Goal: Book appointment/travel/reservation

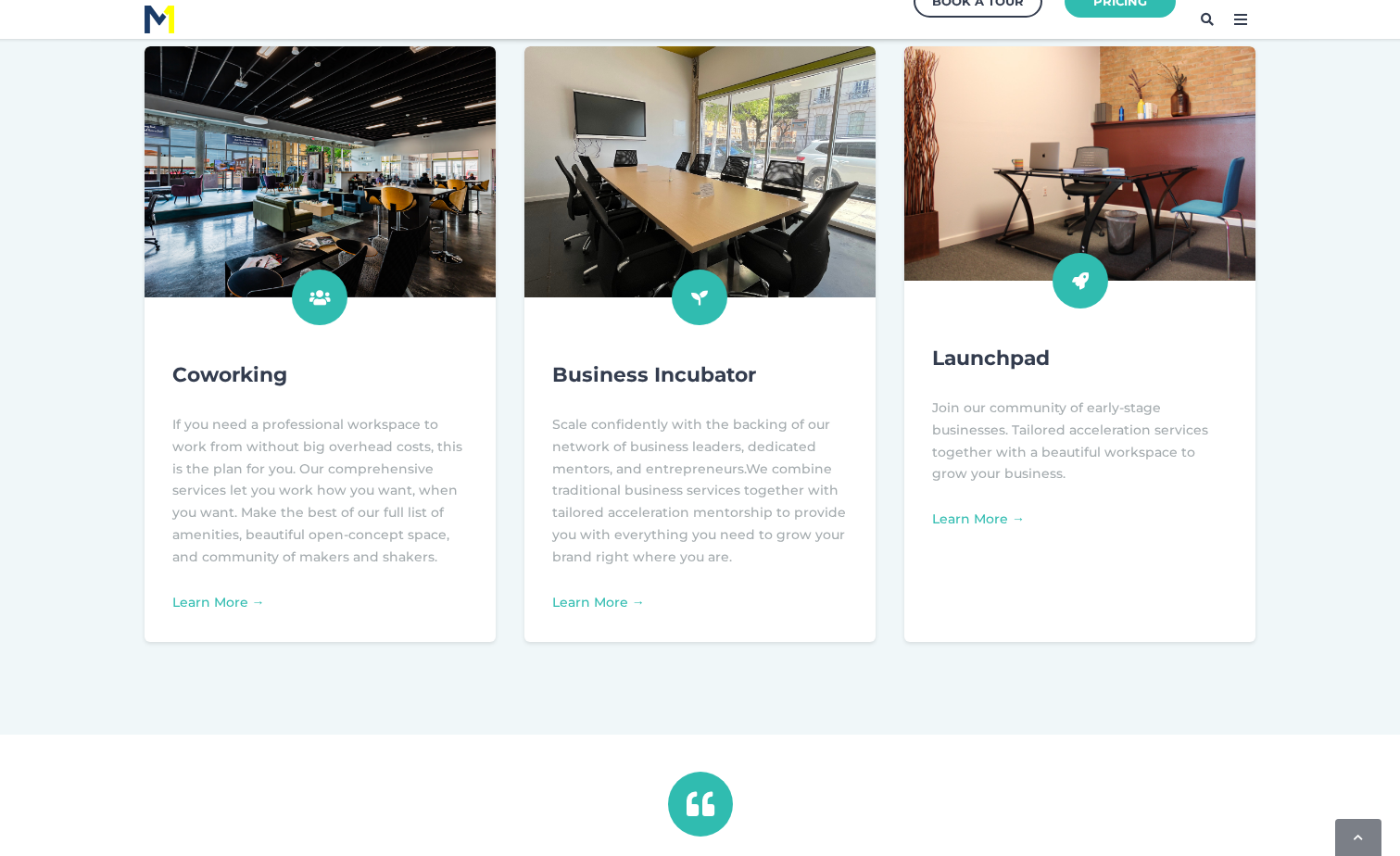
scroll to position [648, 0]
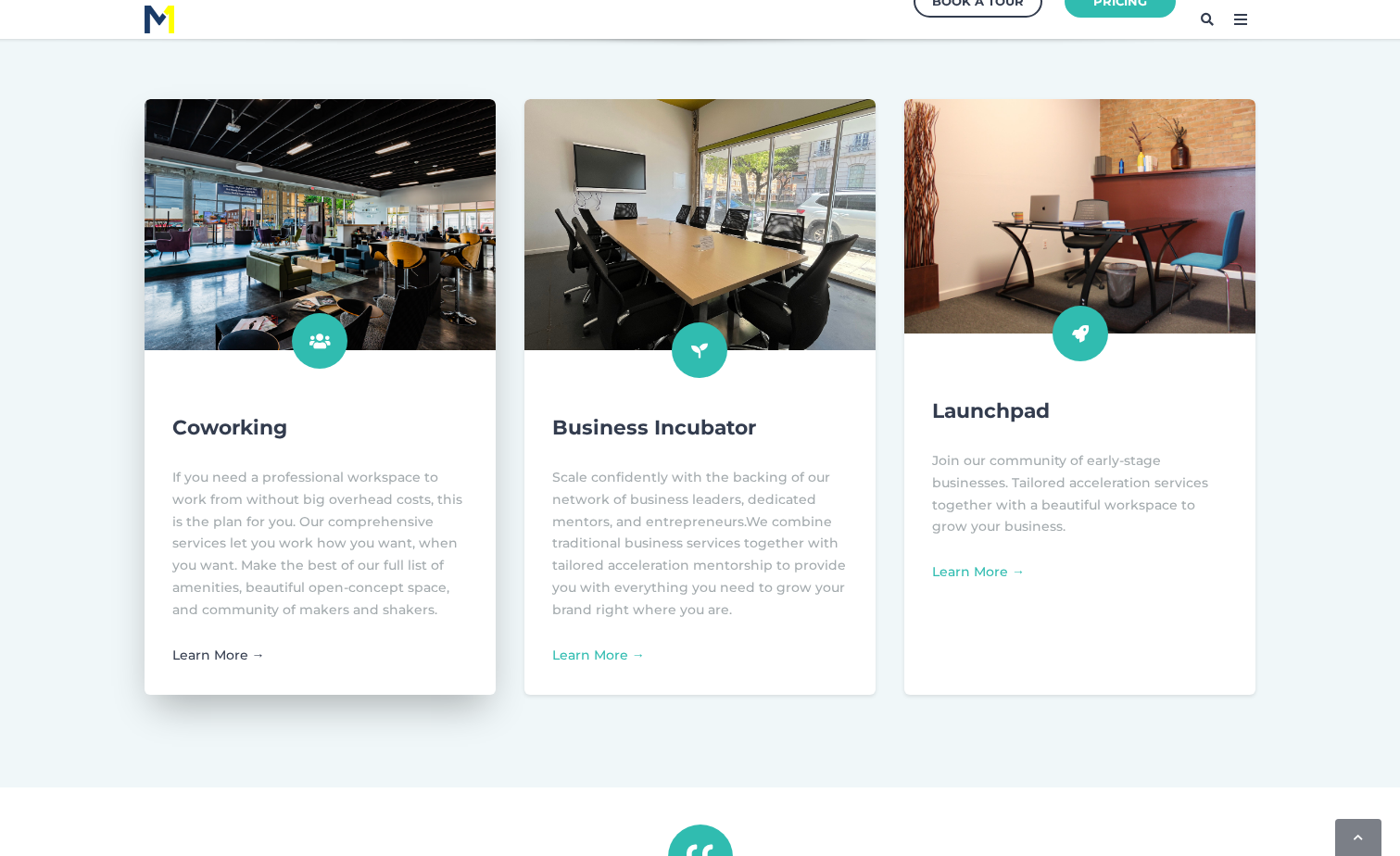
click at [231, 656] on link "Learn More →" at bounding box center [219, 654] width 92 height 16
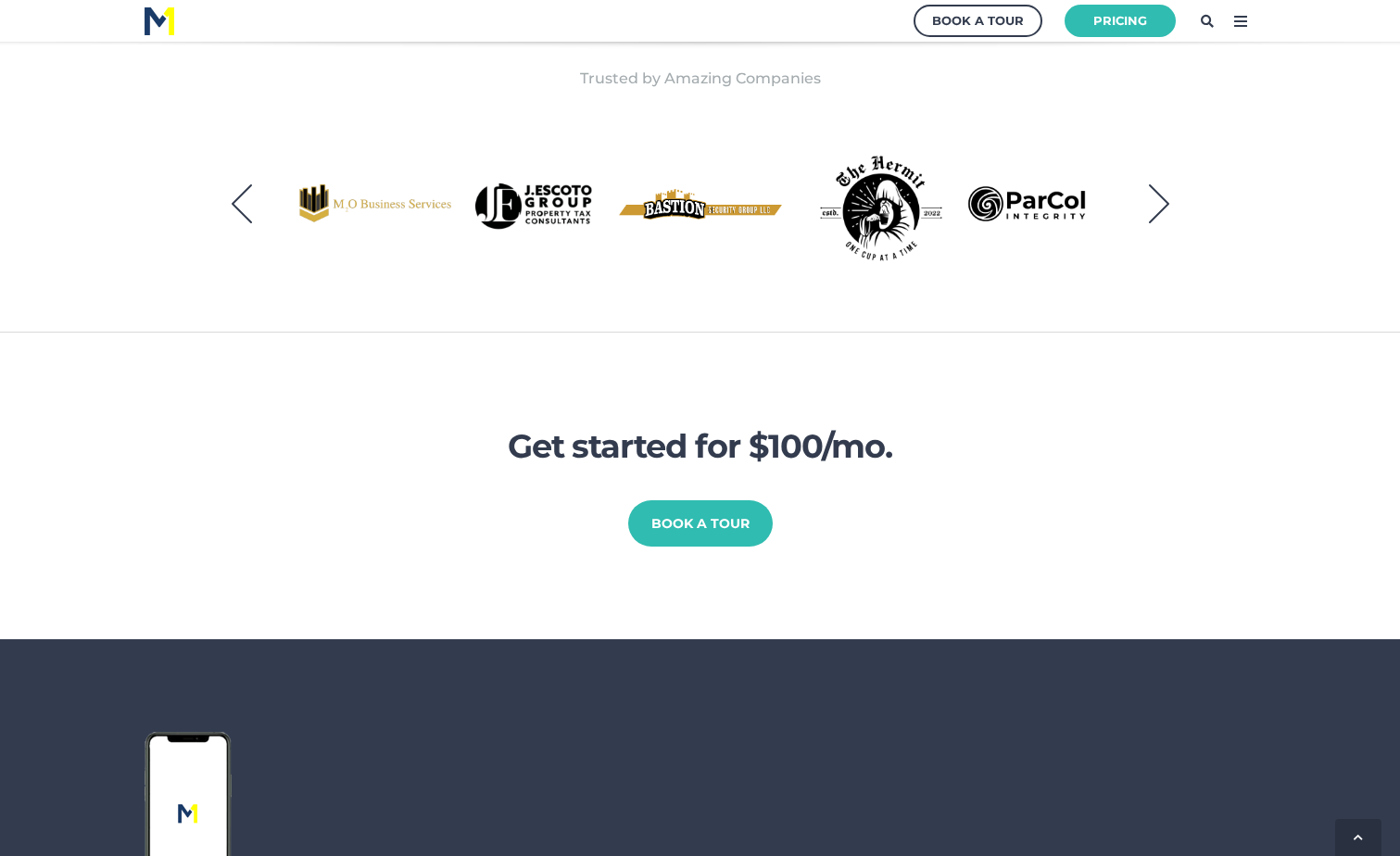
scroll to position [926, 0]
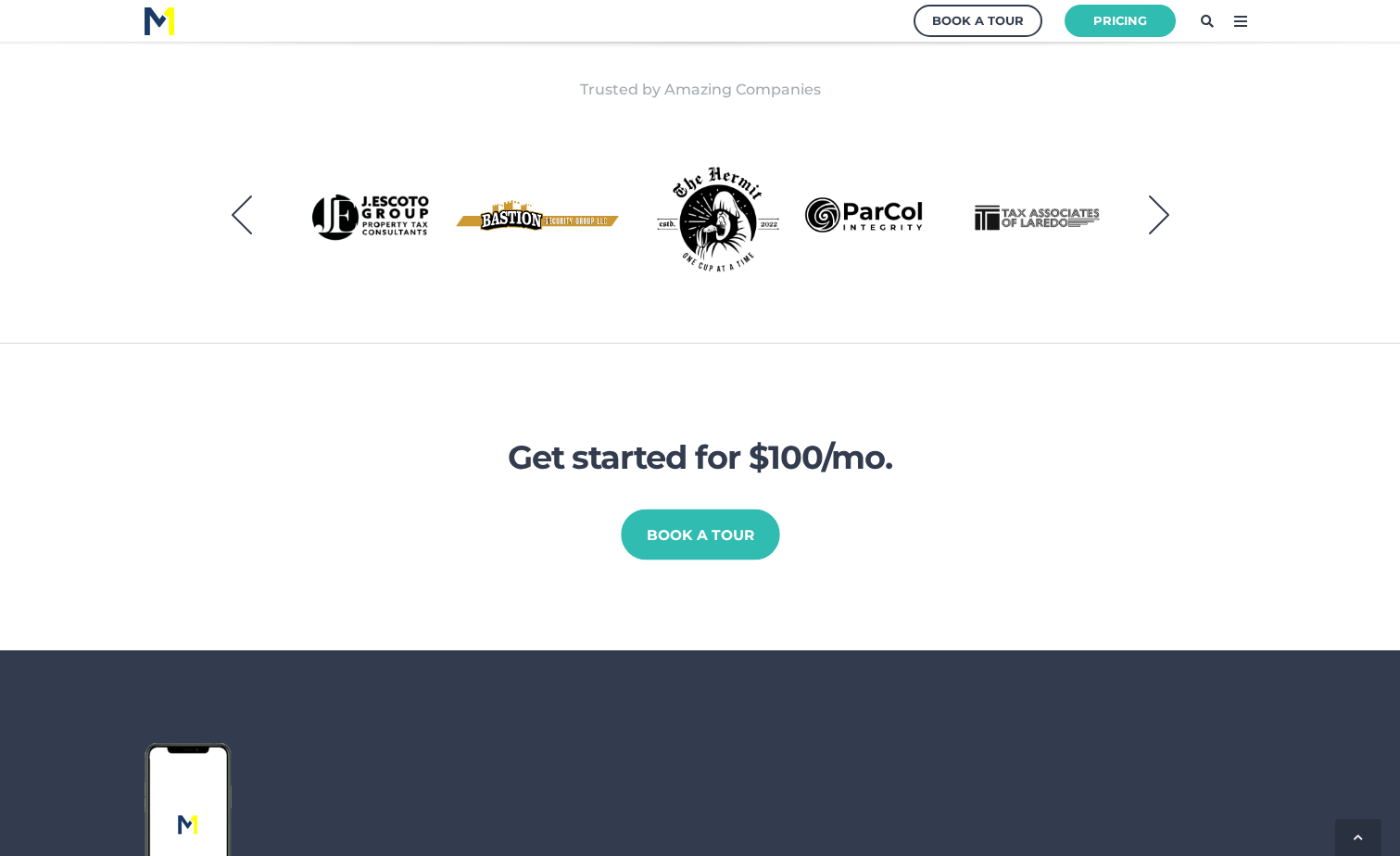
click at [678, 541] on link "Book a Tour" at bounding box center [700, 534] width 159 height 51
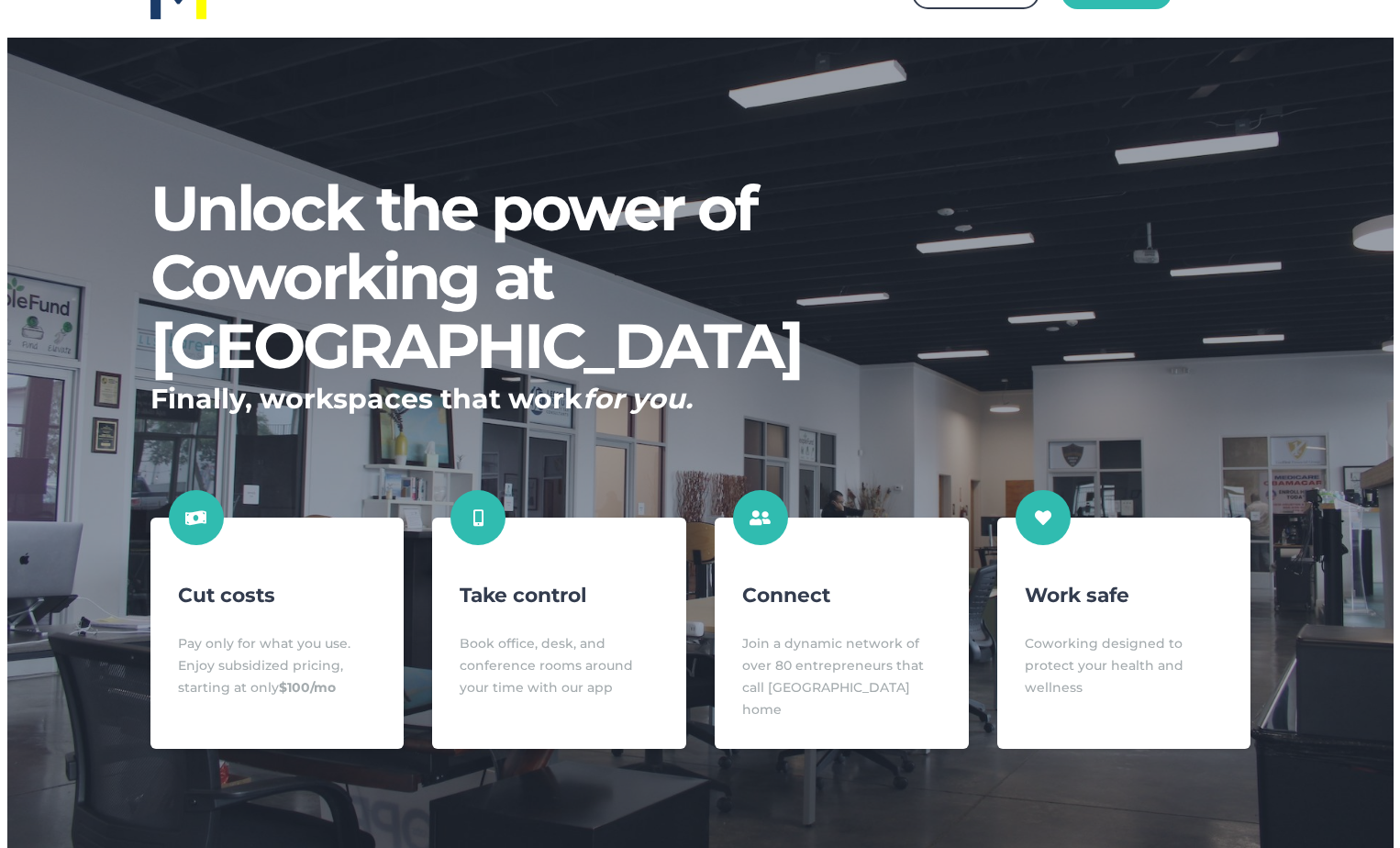
scroll to position [0, 0]
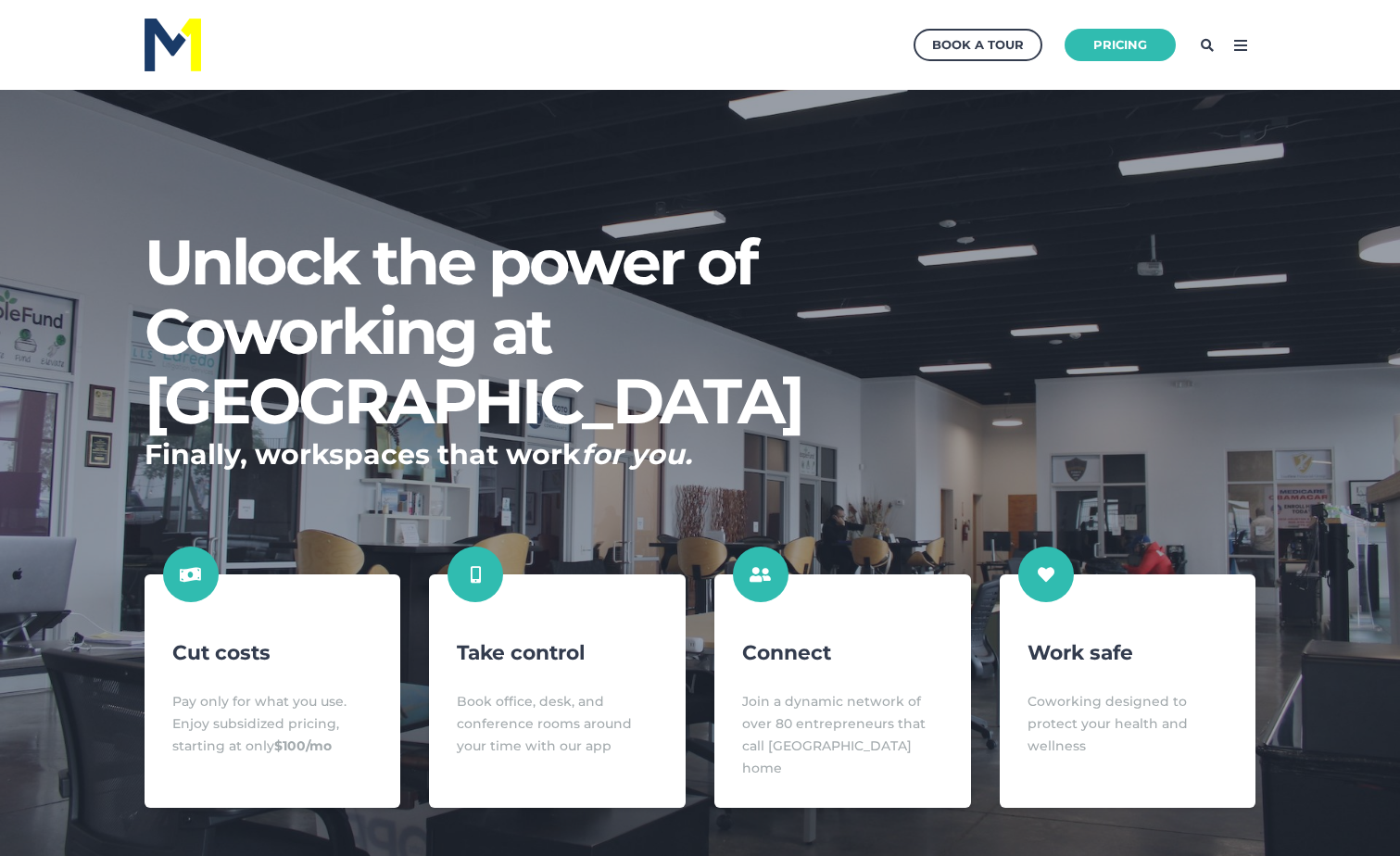
click at [1238, 43] on icon at bounding box center [1240, 45] width 30 height 30
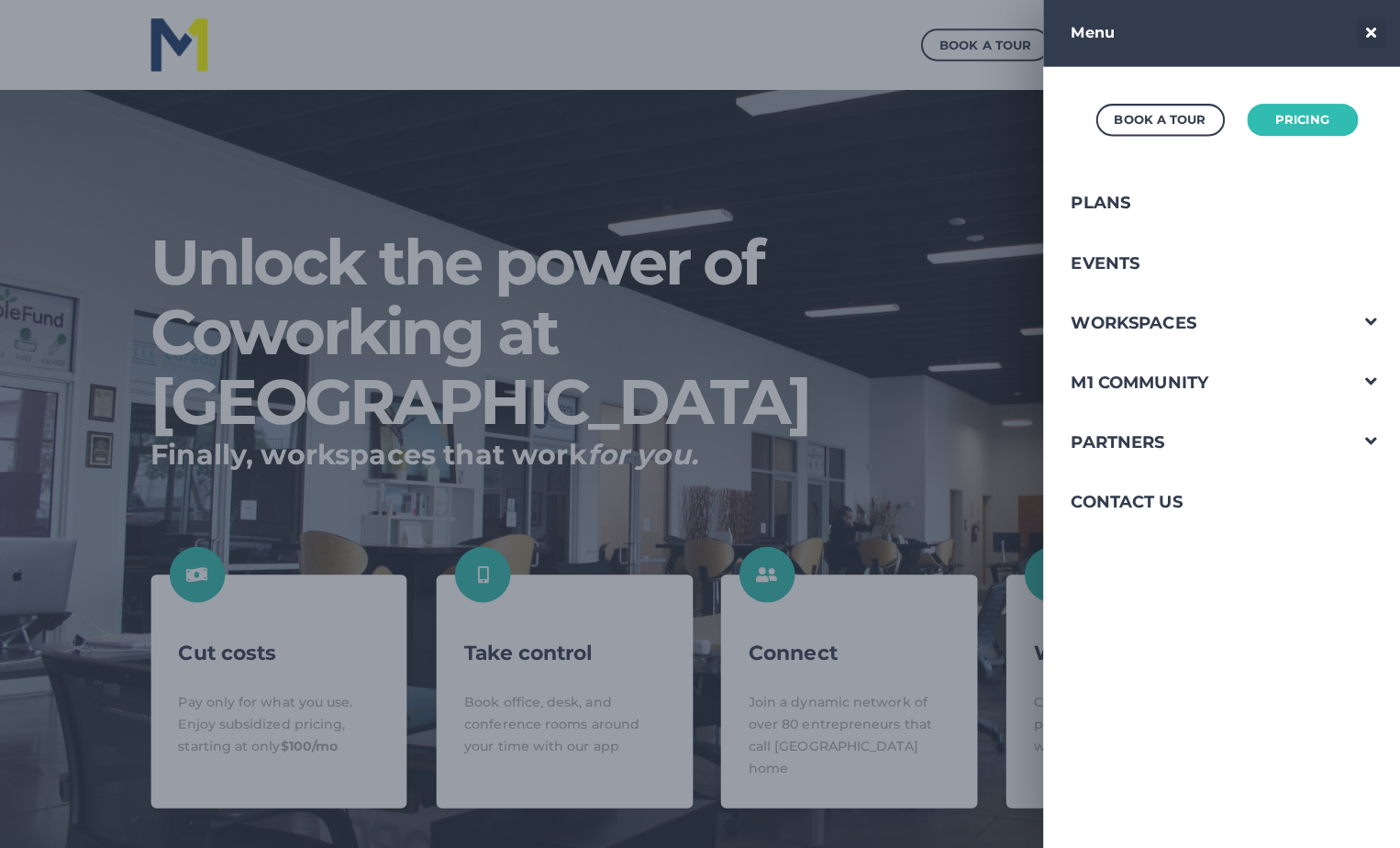
scroll to position [866, 1418]
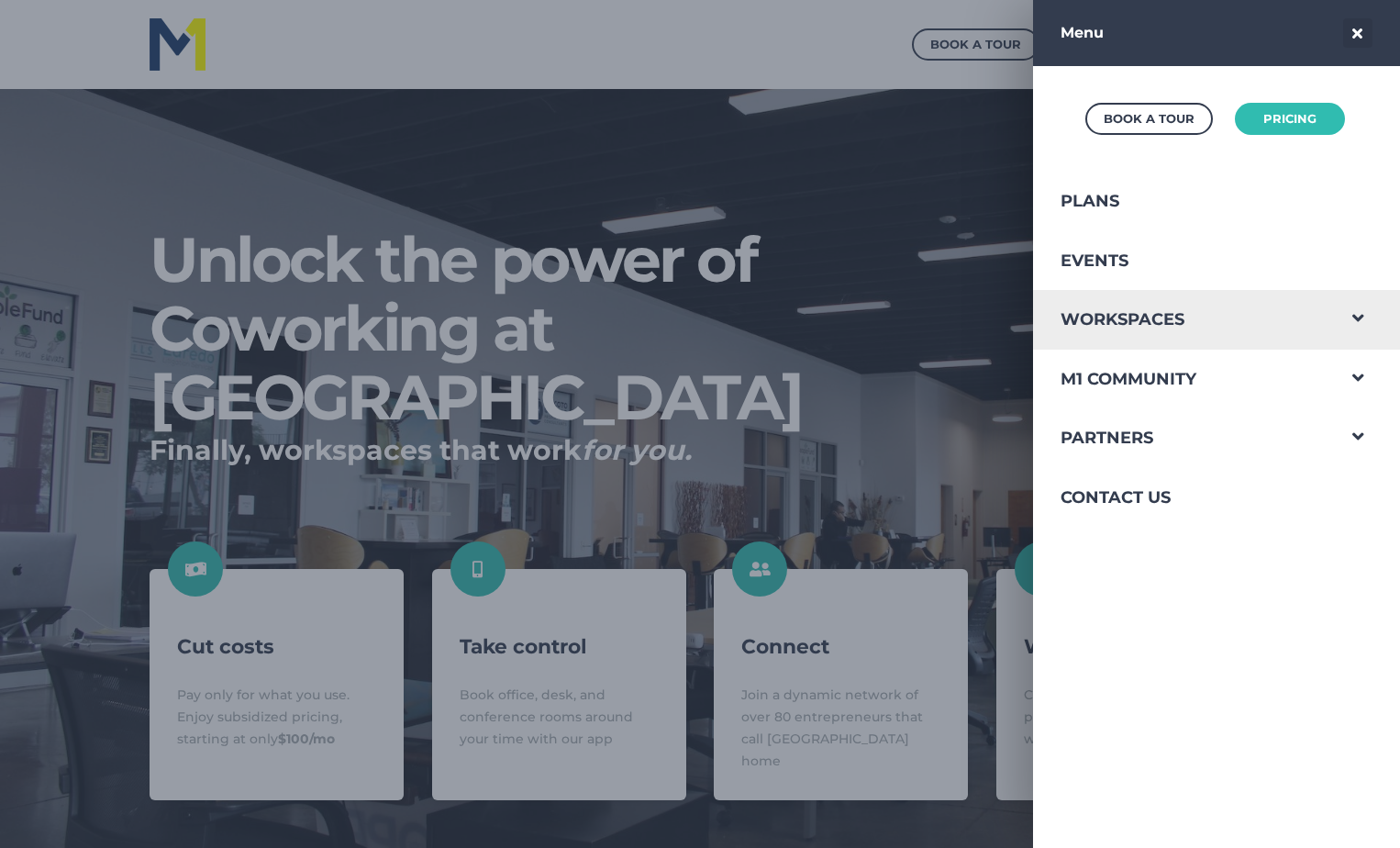
click at [1334, 320] on span "Navigation Menu" at bounding box center [1358, 314] width 48 height 48
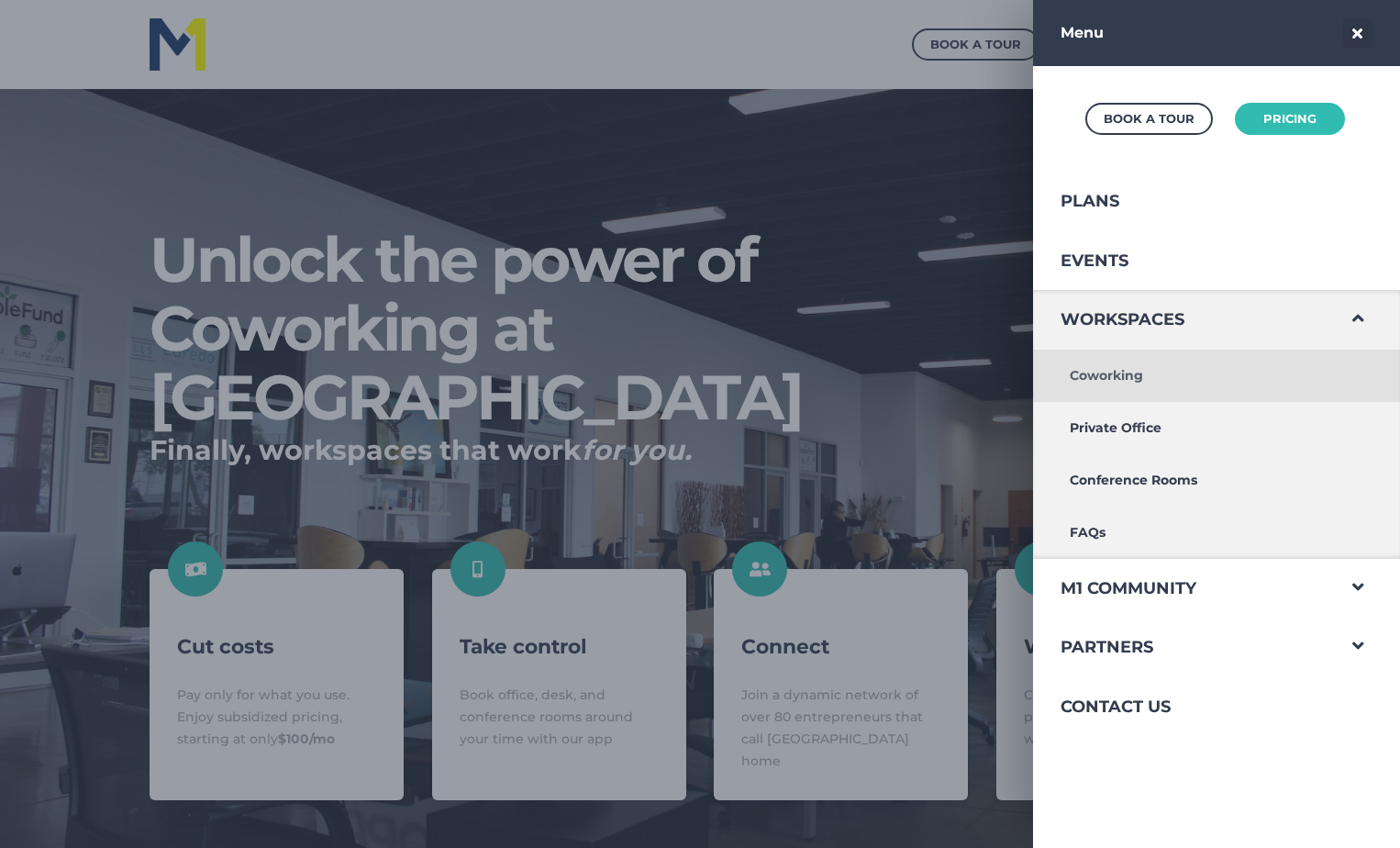
click at [1111, 376] on link "Coworking" at bounding box center [1184, 376] width 301 height 52
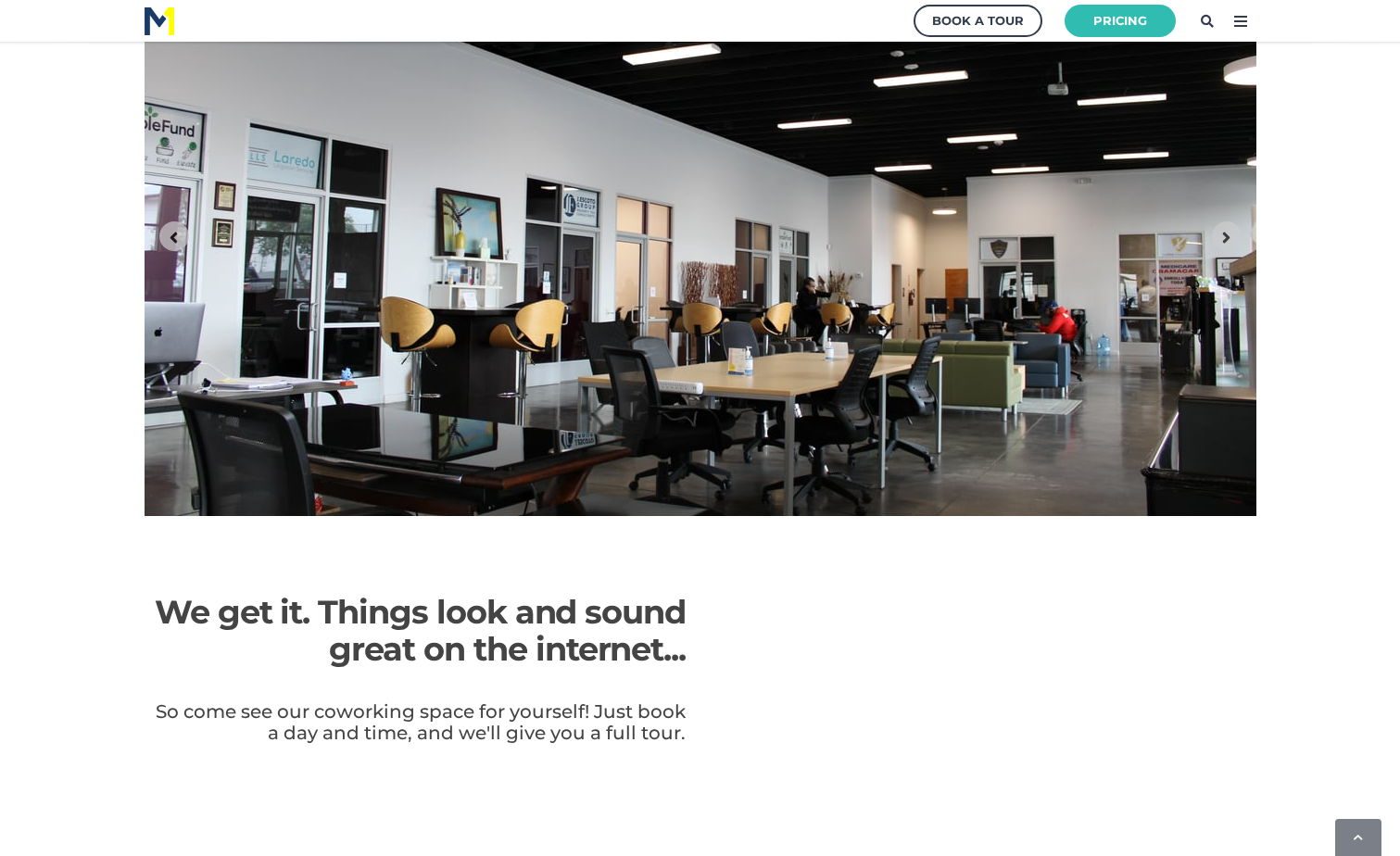
scroll to position [2686, 0]
